Goal: Find contact information: Find contact information

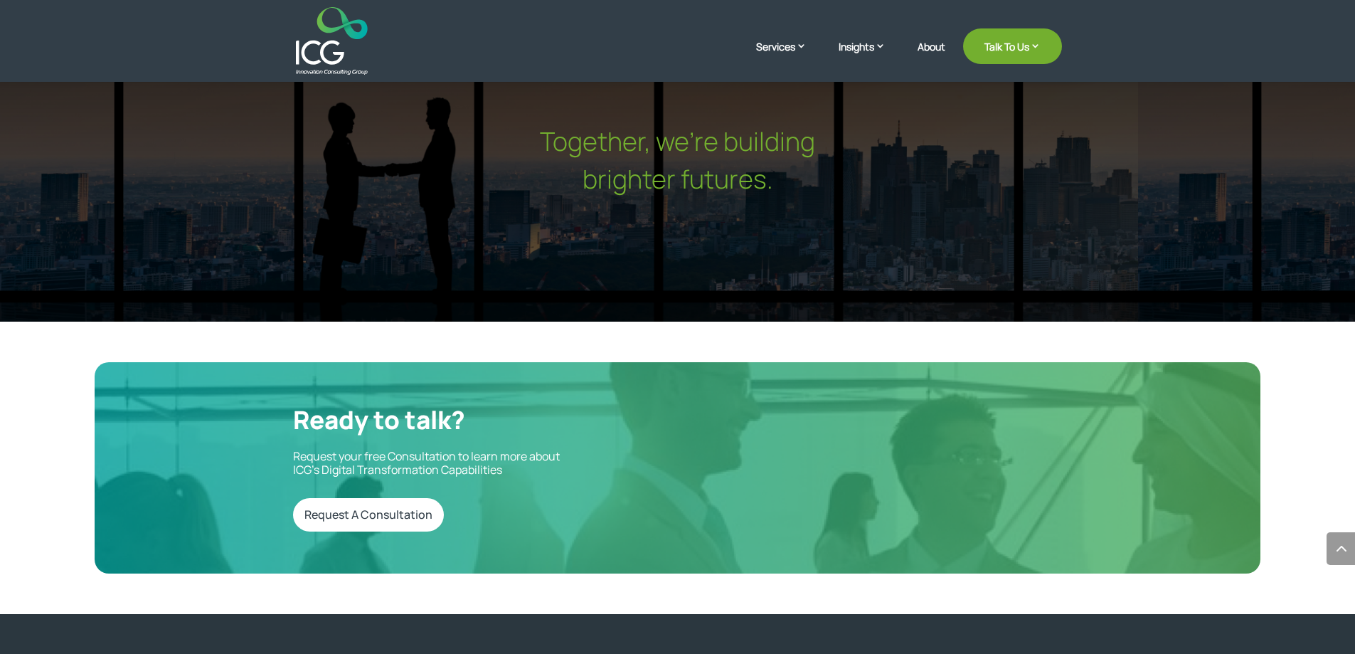
scroll to position [4779, 0]
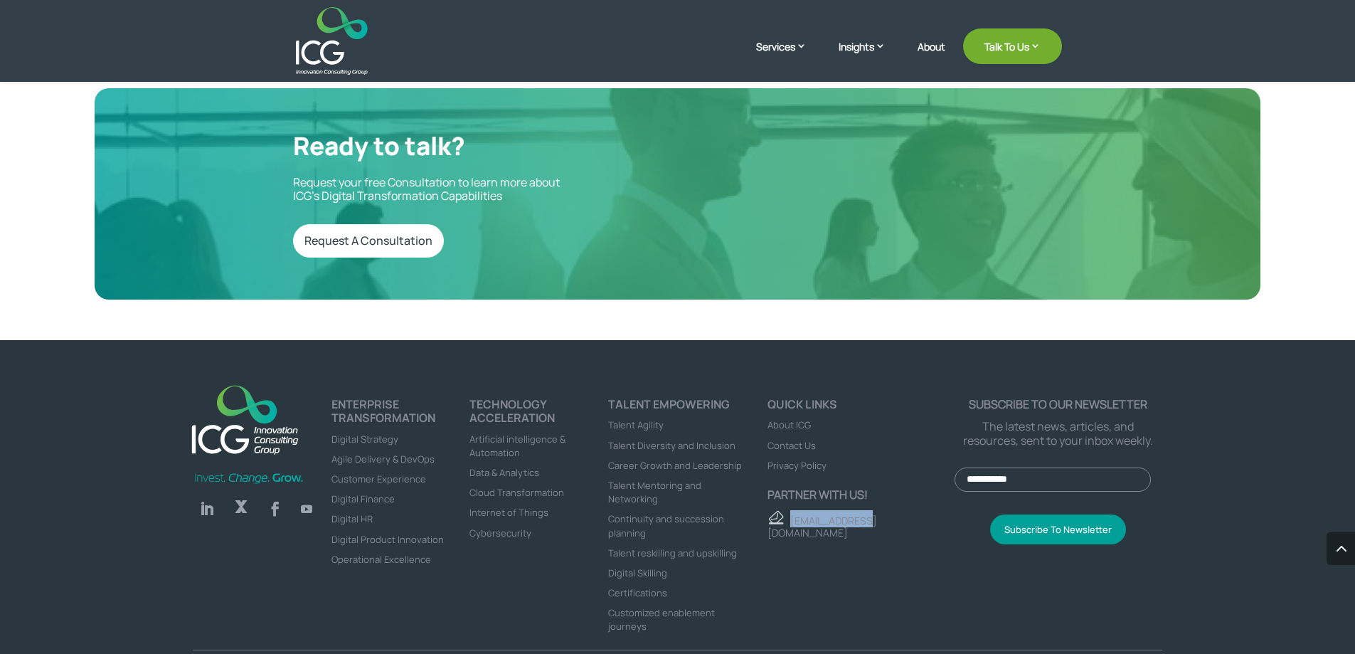
drag, startPoint x: 792, startPoint y: 471, endPoint x: 886, endPoint y: 490, distance: 96.5
click at [886, 490] on div "Quick links About ICG Contact Us Privacy Policy Partner with us! contact@icg.co" at bounding box center [851, 523] width 208 height 251
copy link "[EMAIL_ADDRESS][DOMAIN_NAME]"
click at [798, 439] on span "Contact Us" at bounding box center [792, 445] width 48 height 13
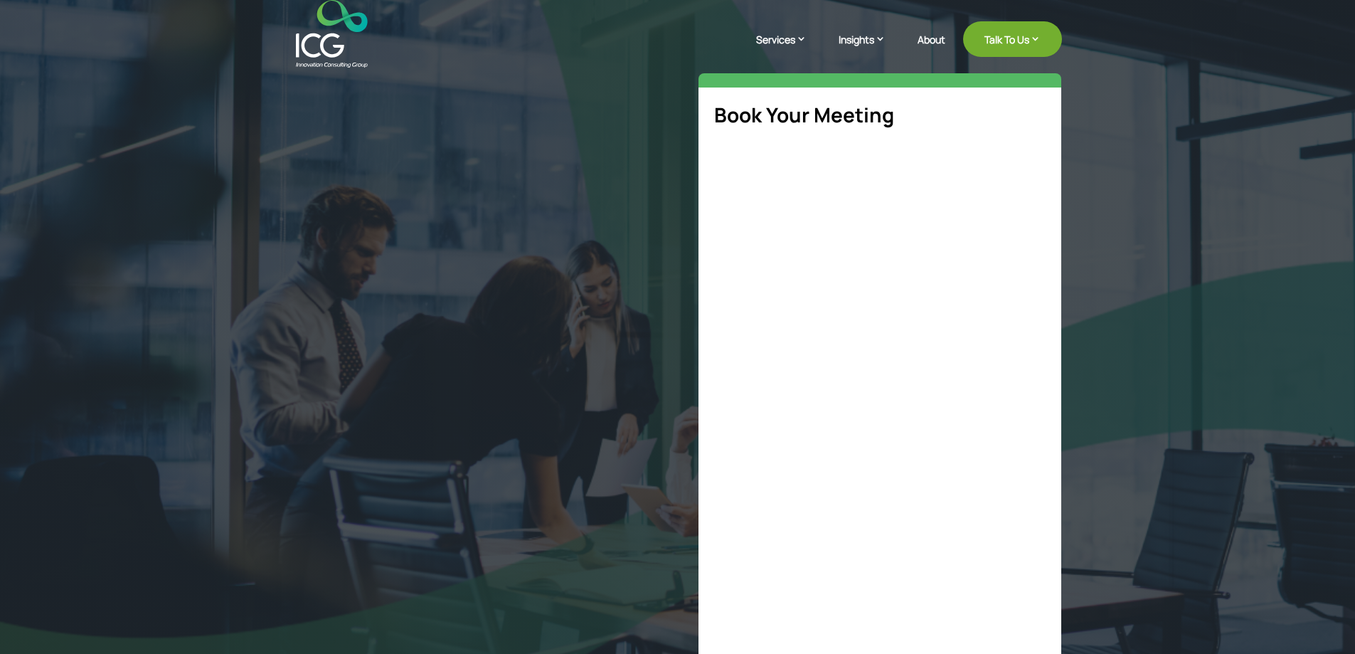
select select "**"
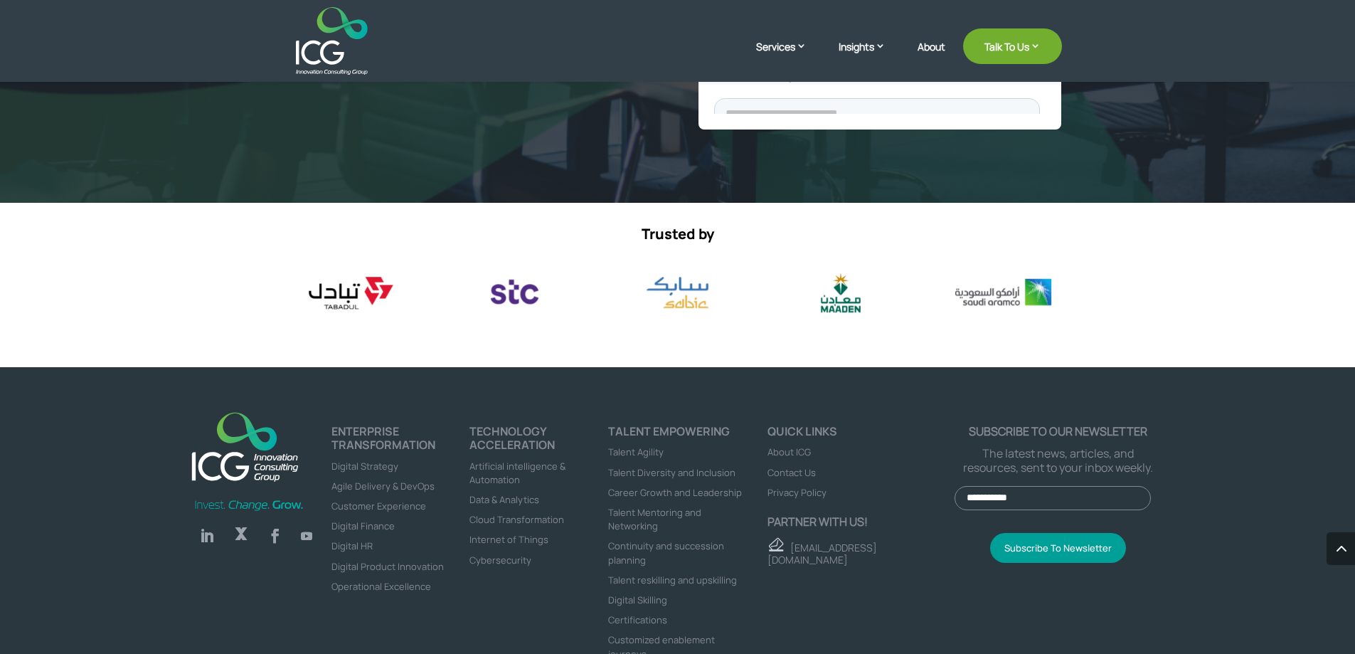
scroll to position [668, 0]
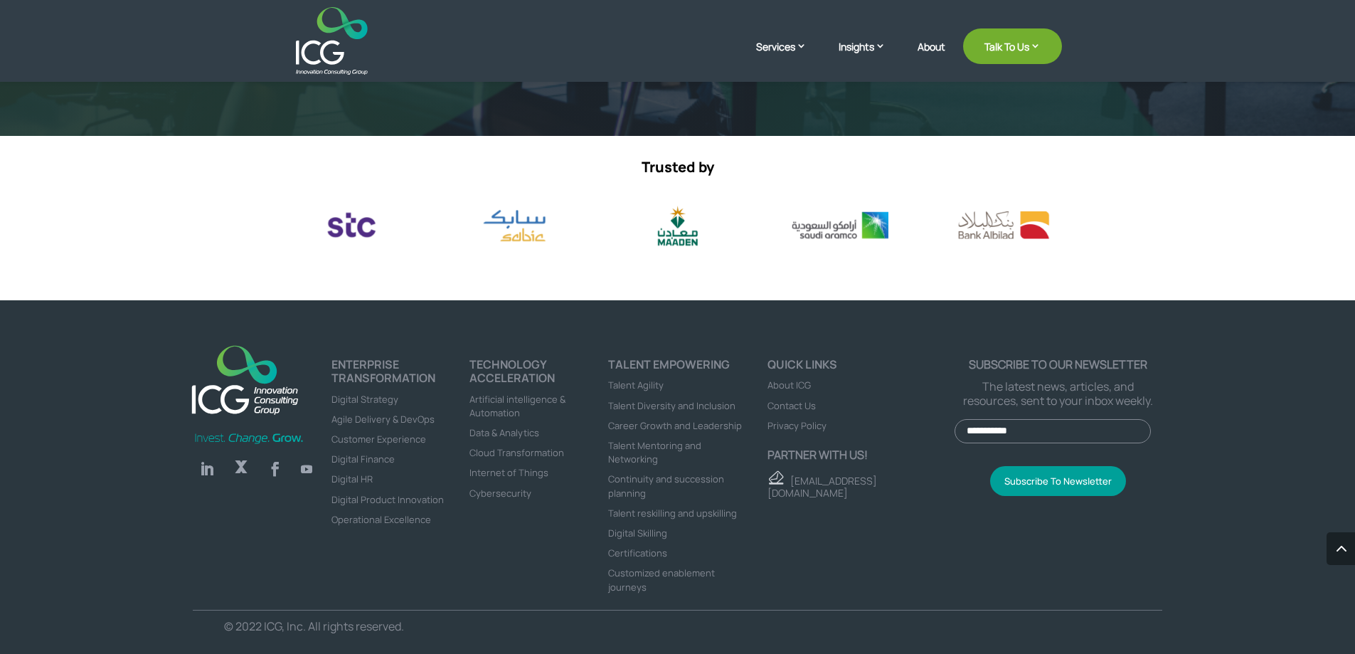
click at [807, 428] on span "Privacy Policy" at bounding box center [797, 425] width 59 height 13
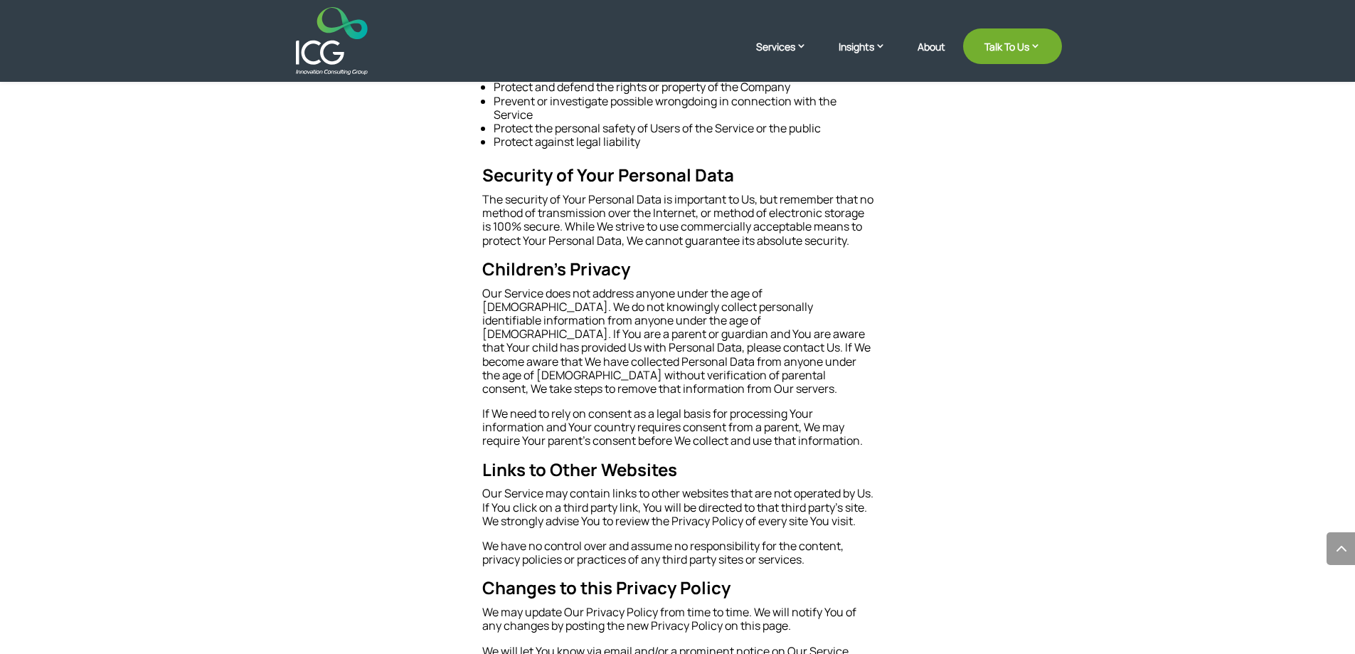
scroll to position [10851, 0]
